Goal: Task Accomplishment & Management: Use online tool/utility

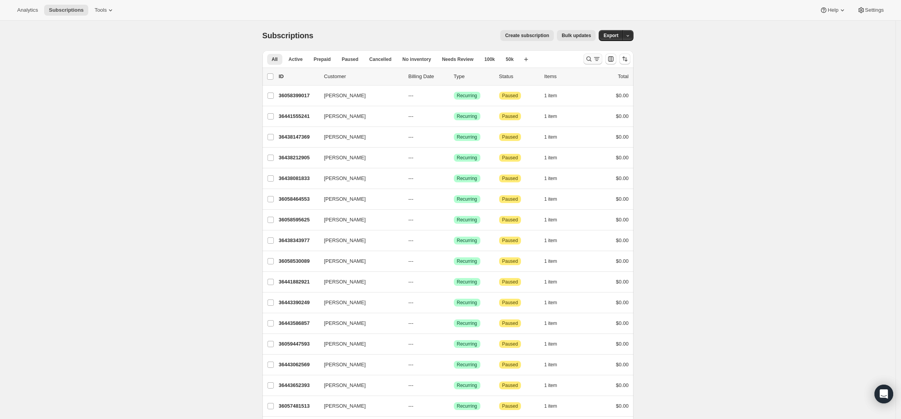
click at [595, 58] on icon "Search and filter results" at bounding box center [597, 59] width 8 height 8
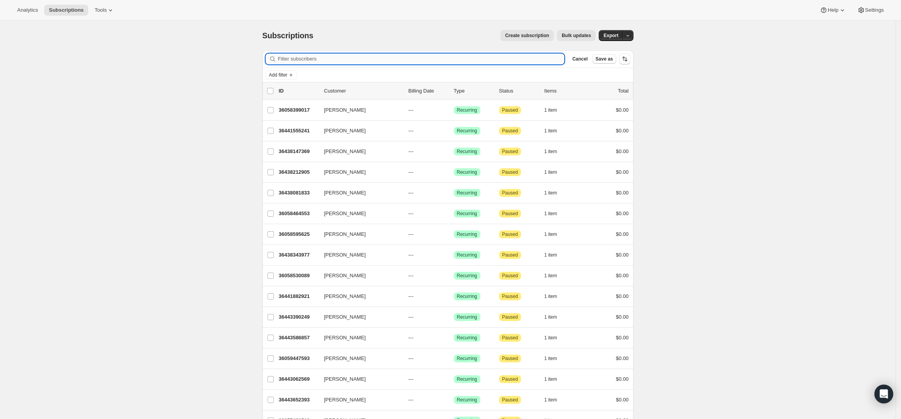
click at [477, 55] on input "Filter subscribers" at bounding box center [421, 59] width 287 height 11
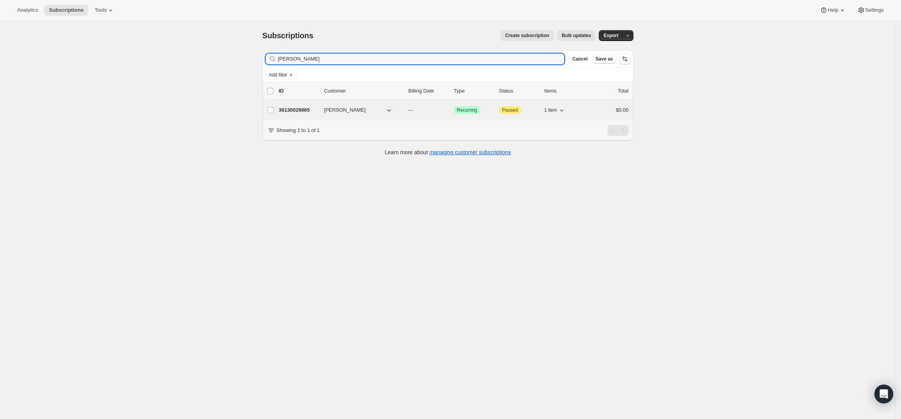
type input "[PERSON_NAME]"
click at [296, 110] on p "36130029865" at bounding box center [298, 110] width 39 height 8
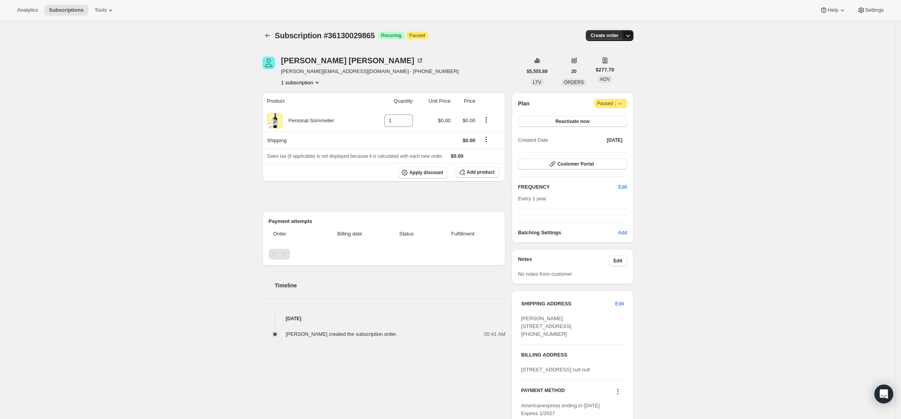
click at [629, 38] on icon "button" at bounding box center [628, 36] width 8 height 8
click at [605, 65] on span "Create custom one-time order" at bounding box center [598, 65] width 68 height 6
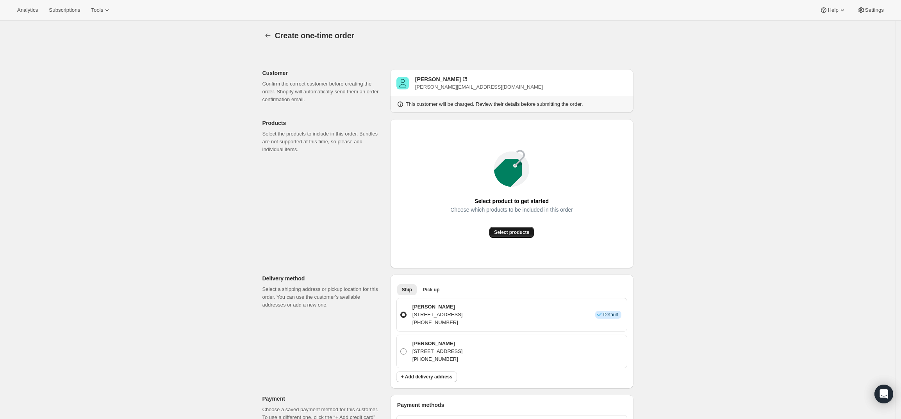
click at [522, 232] on span "Select products" at bounding box center [511, 232] width 35 height 6
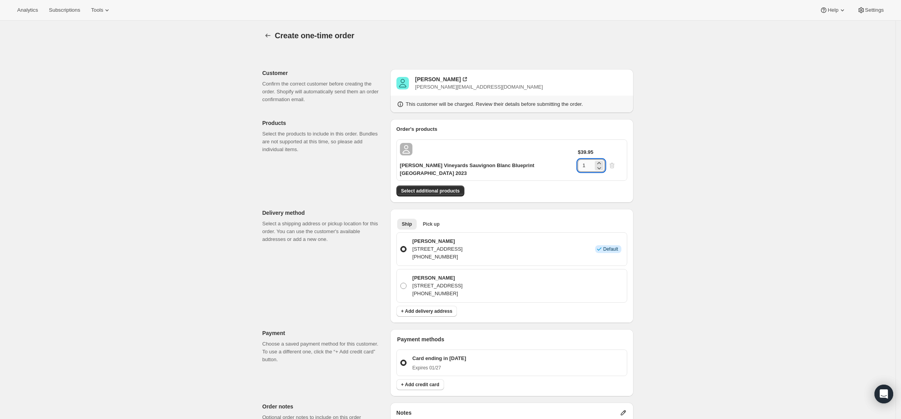
drag, startPoint x: 597, startPoint y: 148, endPoint x: 592, endPoint y: 148, distance: 5.1
click at [592, 159] on input "1" at bounding box center [586, 165] width 16 height 13
type input "6"
click at [706, 176] on div "Create one-time order. This page is ready Create one-time order Customer Confir…" at bounding box center [448, 325] width 896 height 608
click at [433, 186] on button "Select additional products" at bounding box center [431, 191] width 68 height 11
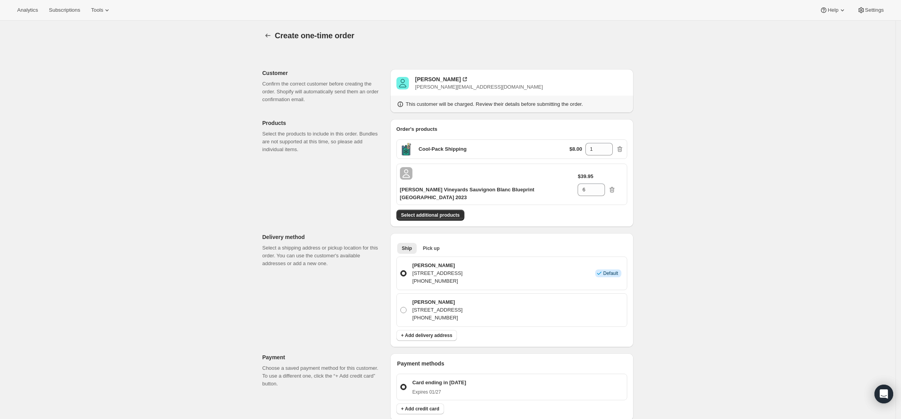
click at [653, 274] on div "Create one-time order. This page is ready Create one-time order Customer Confir…" at bounding box center [448, 333] width 896 height 625
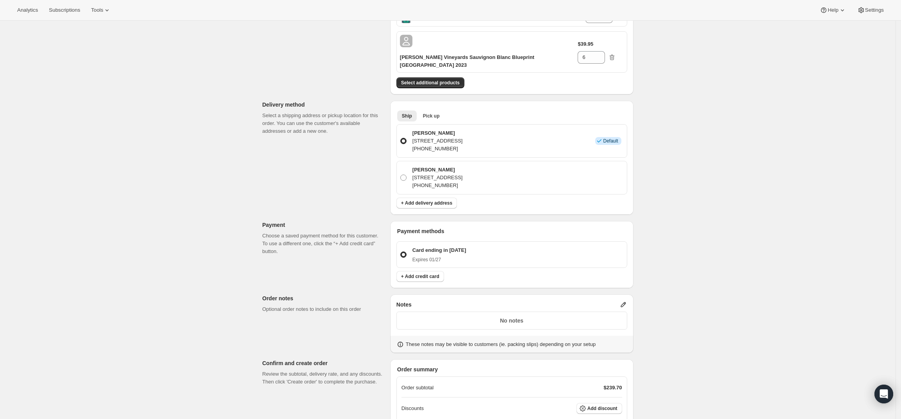
scroll to position [147, 0]
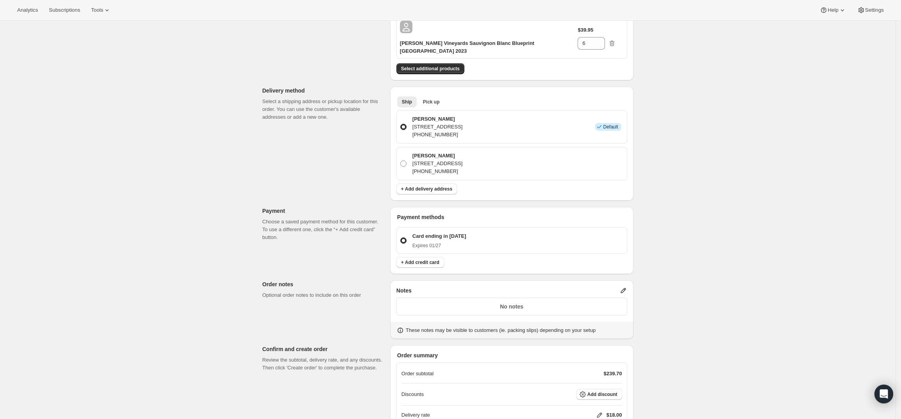
click at [626, 288] on icon at bounding box center [623, 290] width 5 height 5
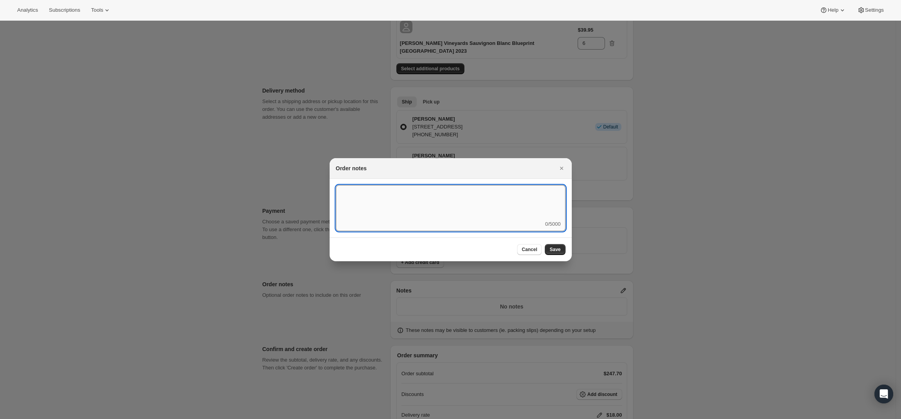
click at [445, 194] on textarea ":rd5:" at bounding box center [451, 202] width 230 height 35
type textarea "FedEx Ground"
click at [559, 249] on span "Save" at bounding box center [555, 250] width 11 height 6
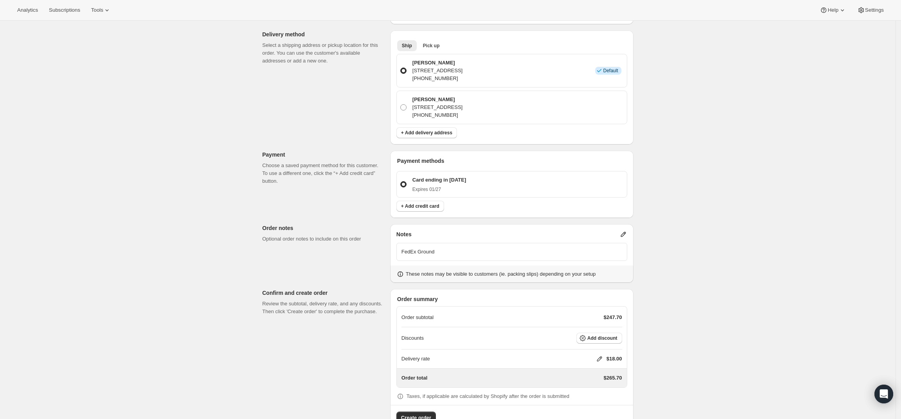
scroll to position [205, 0]
click at [602, 353] on icon at bounding box center [600, 357] width 8 height 8
click at [593, 368] on input "0" at bounding box center [604, 364] width 70 height 13
type input "0"
click at [594, 377] on button "Save" at bounding box center [598, 382] width 20 height 11
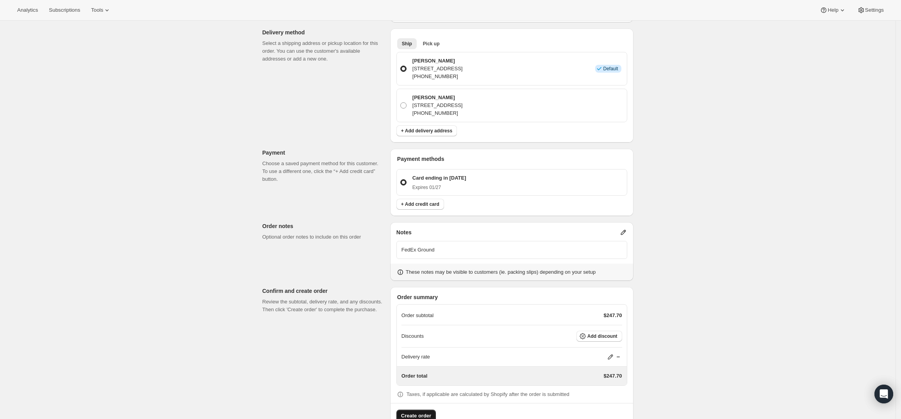
click at [411, 412] on span "Create order" at bounding box center [416, 416] width 30 height 8
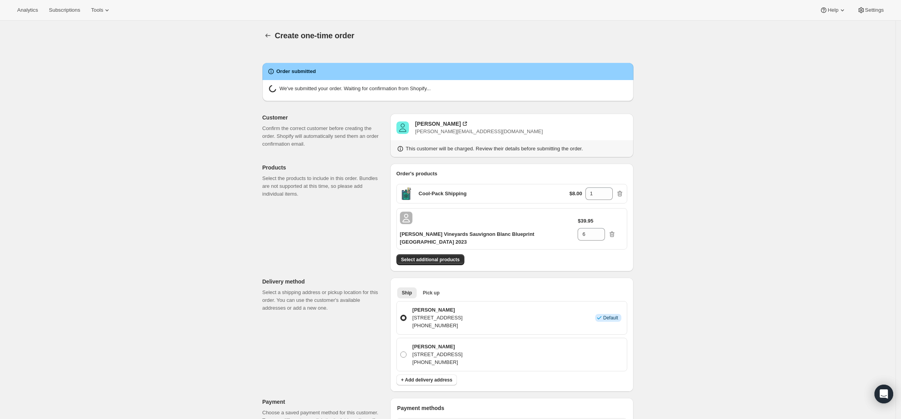
radio input "true"
